Goal: Check status

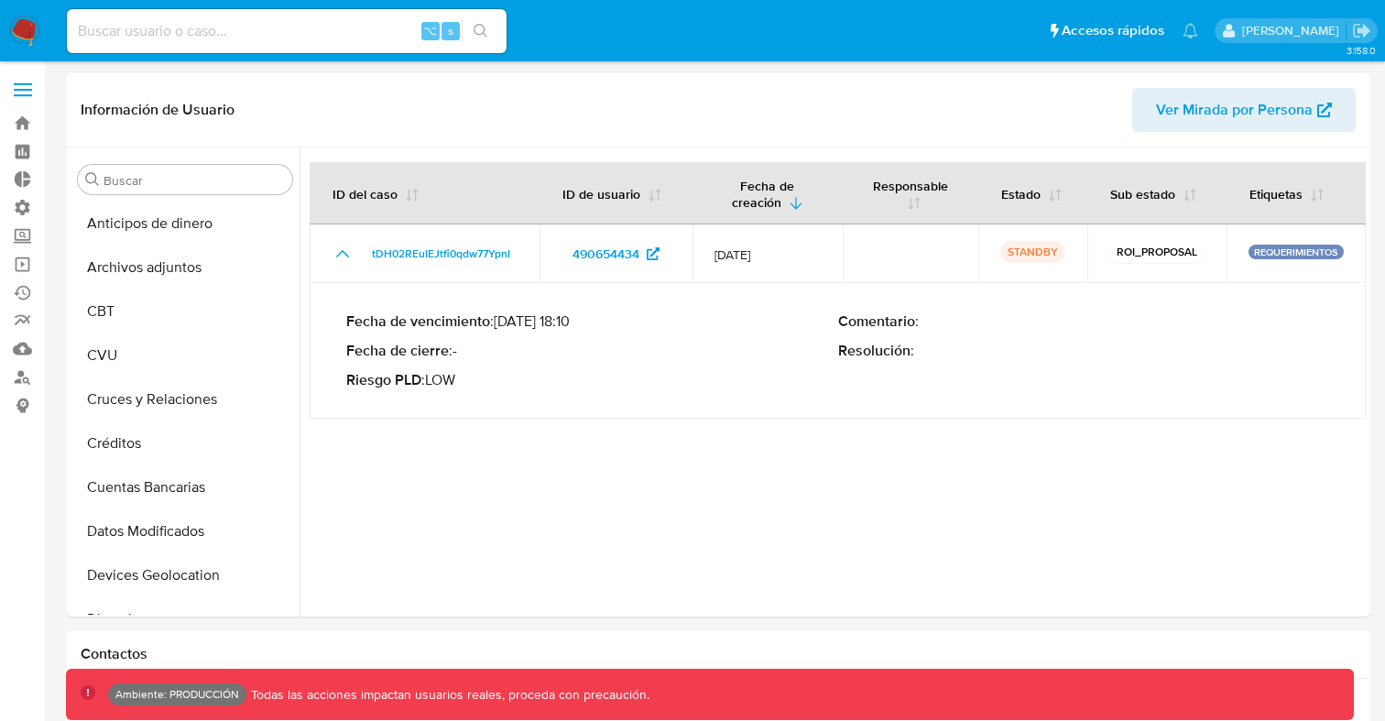
select select "10"
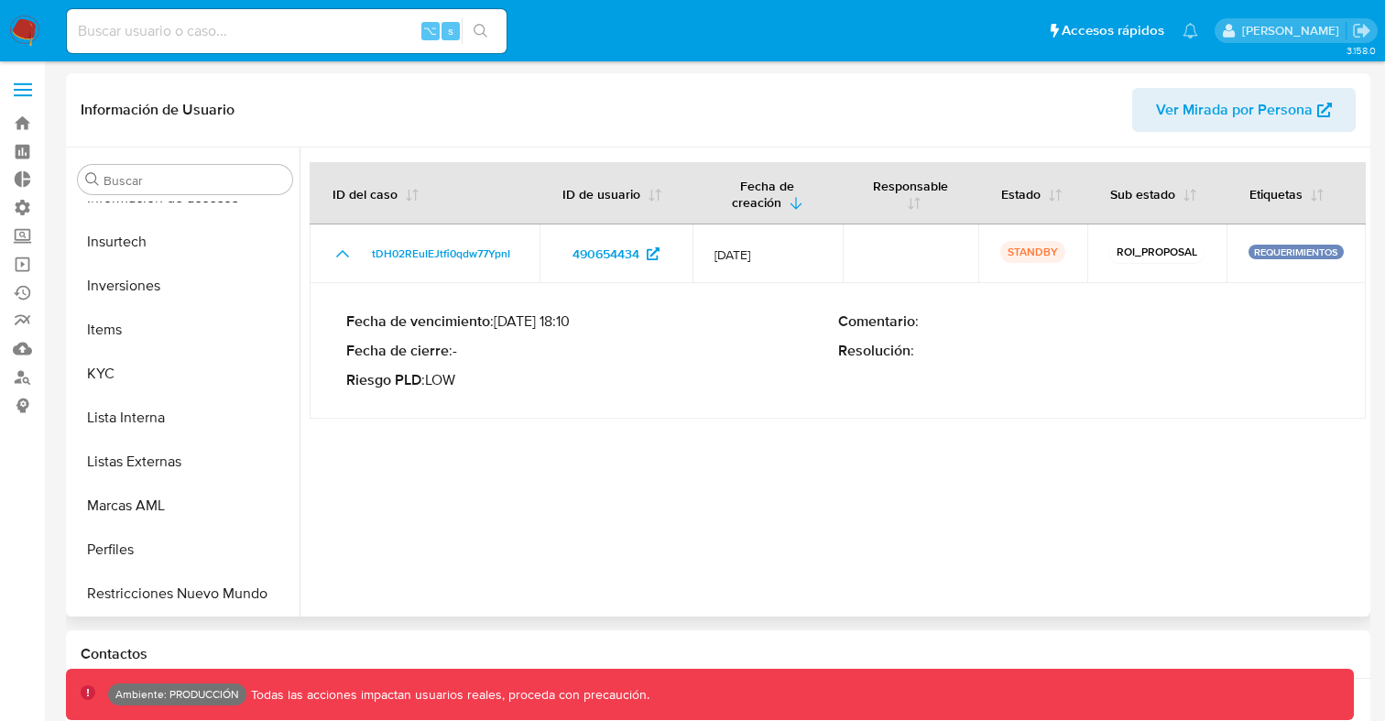
scroll to position [862, 0]
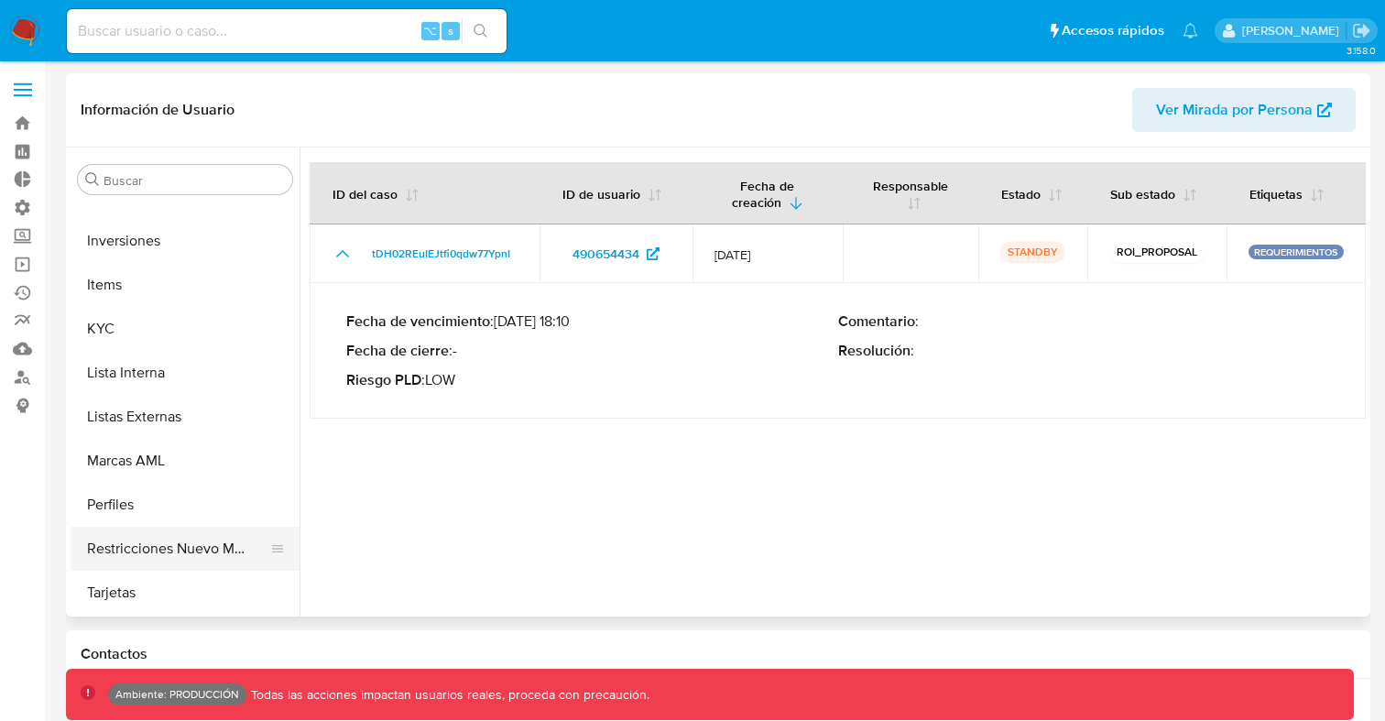
click at [182, 550] on button "Restricciones Nuevo Mundo" at bounding box center [178, 549] width 214 height 44
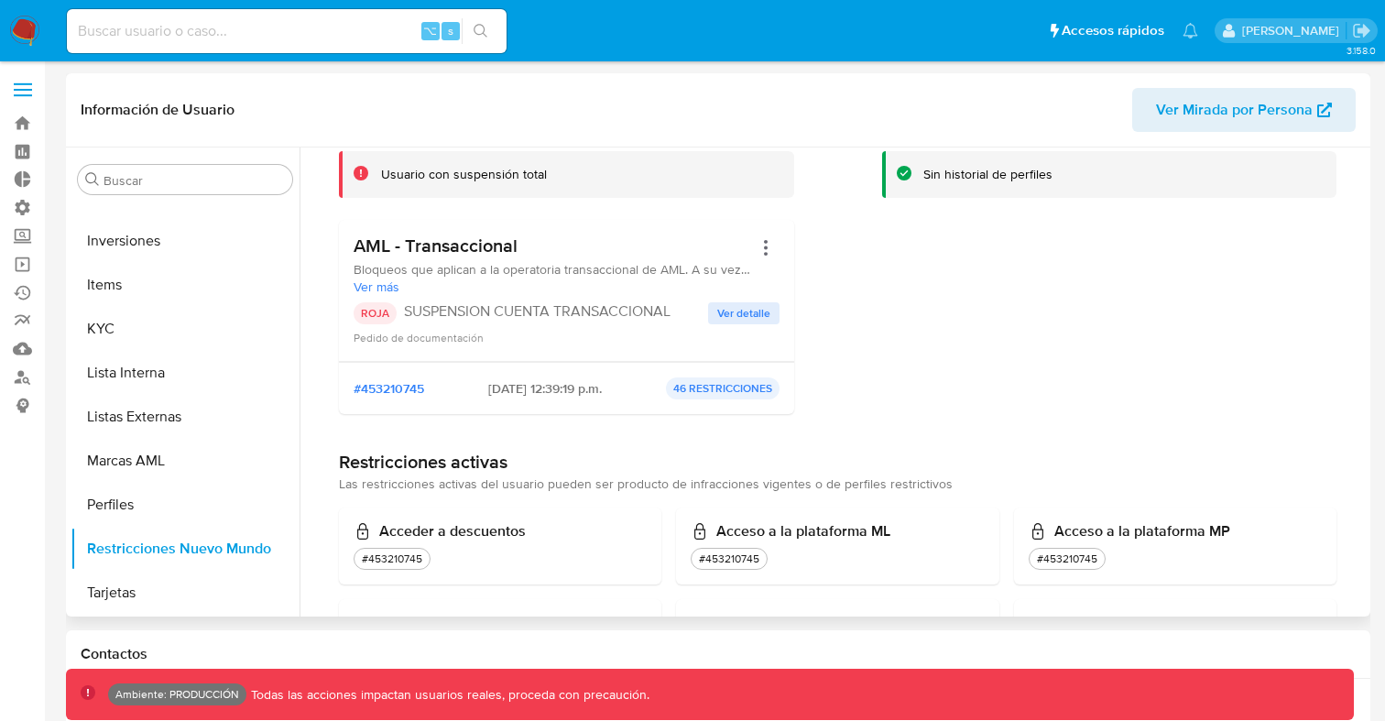
scroll to position [109, 0]
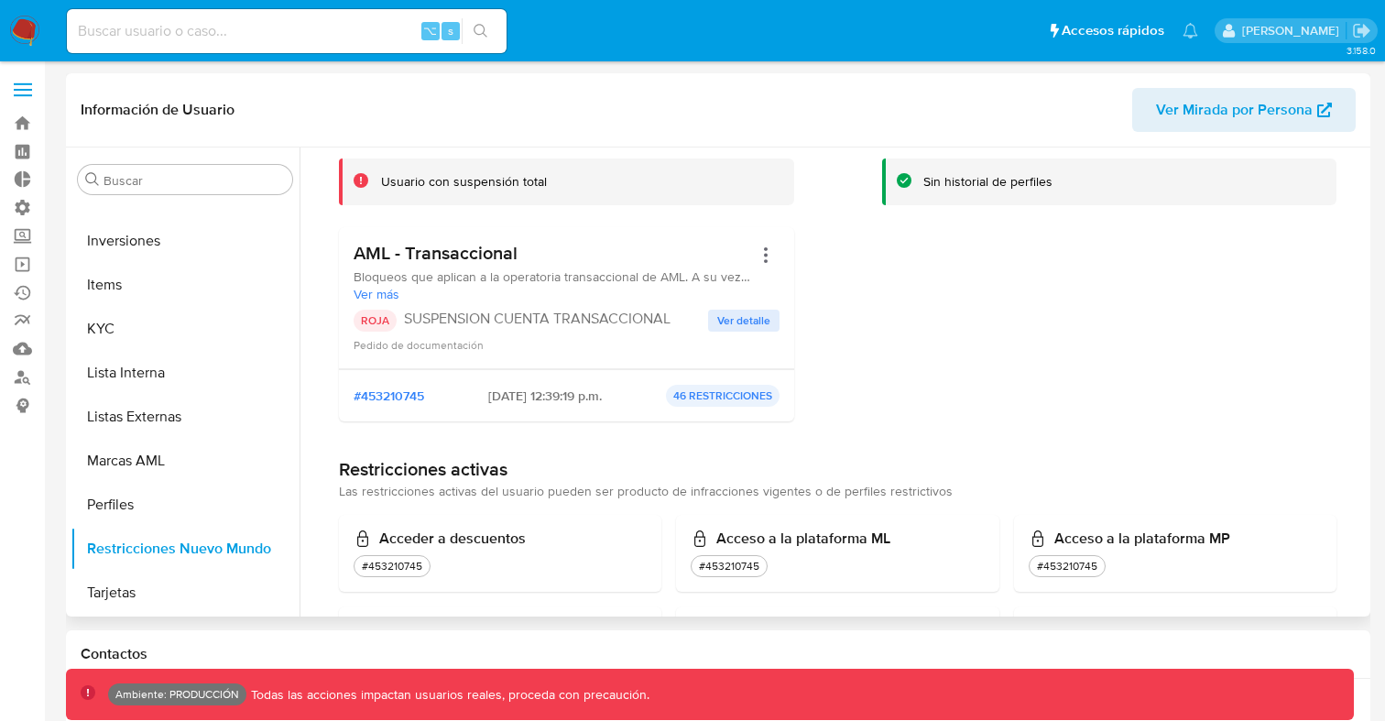
click at [726, 324] on span "Ver detalle" at bounding box center [743, 320] width 53 height 18
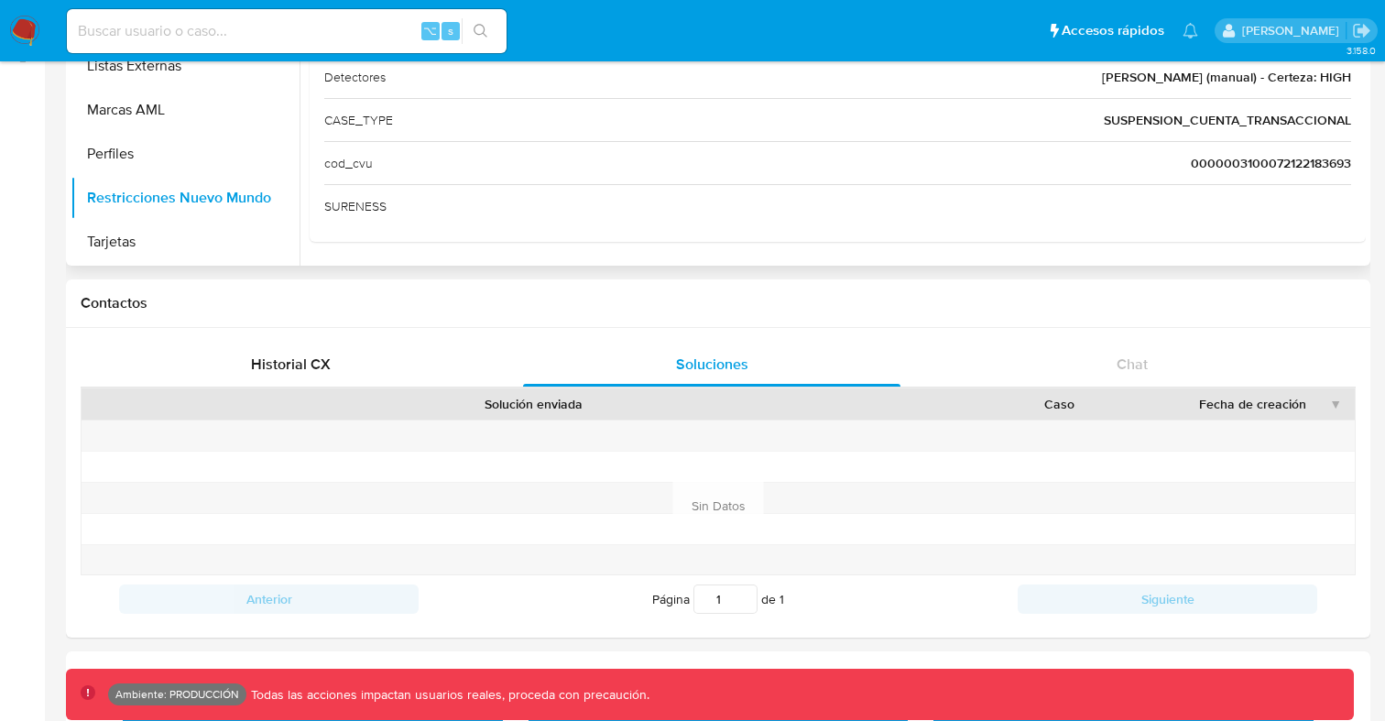
scroll to position [348, 0]
click at [321, 365] on span "Historial CX" at bounding box center [291, 366] width 80 height 21
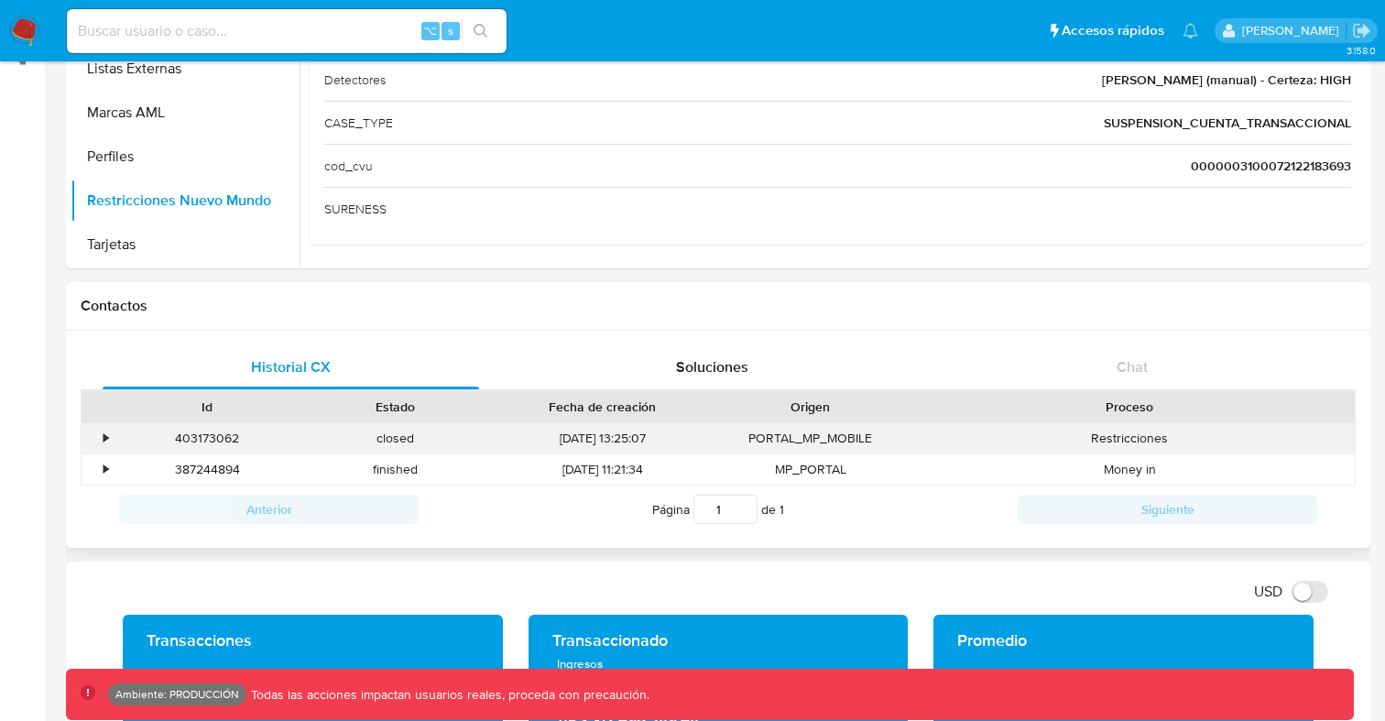
click at [104, 439] on div "•" at bounding box center [106, 438] width 5 height 17
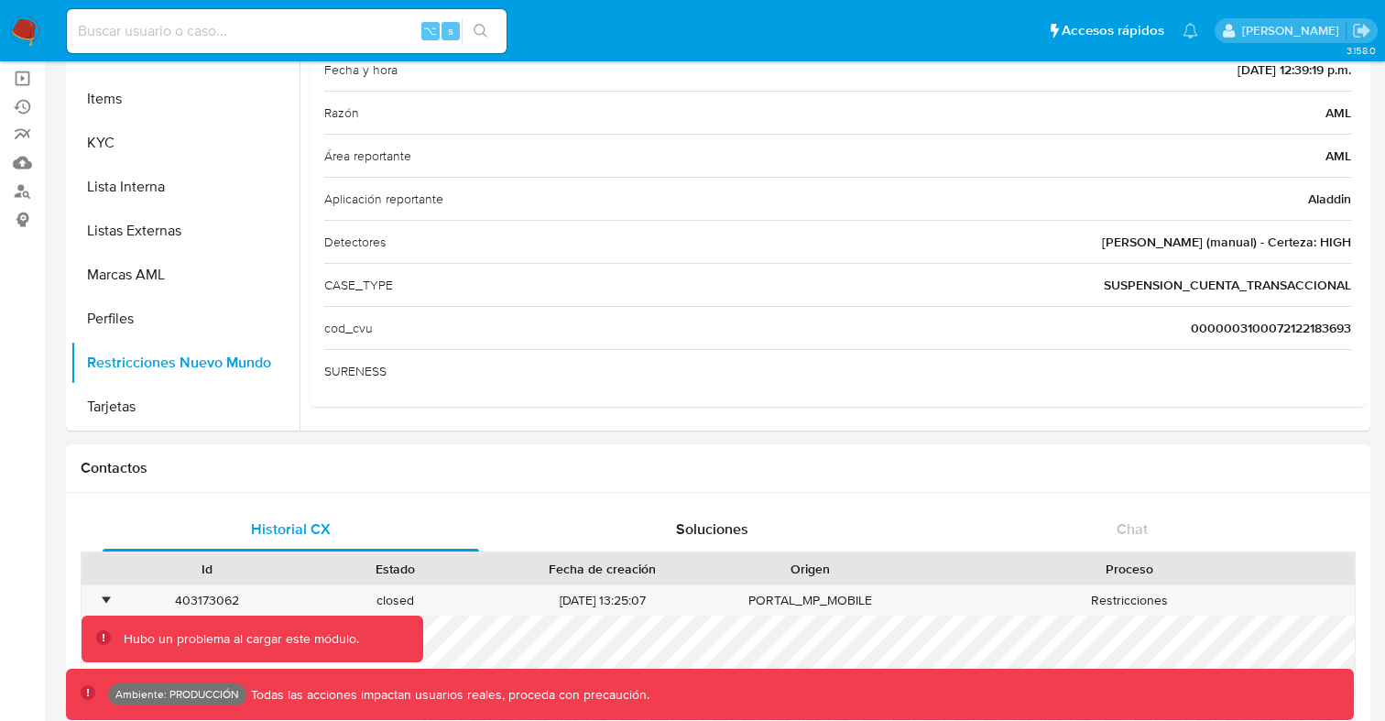
scroll to position [183, 0]
